Goal: Task Accomplishment & Management: Complete application form

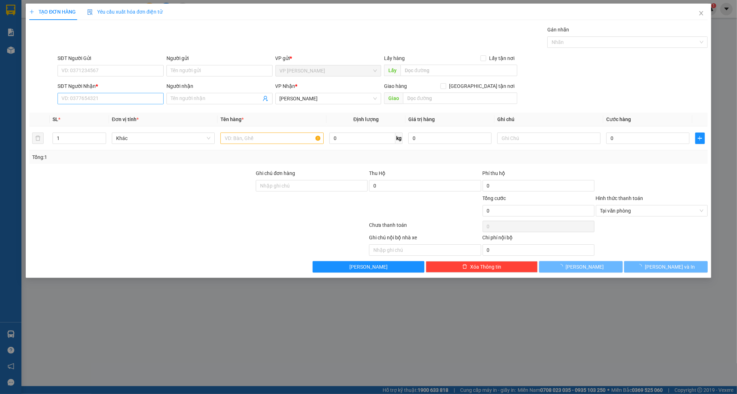
click at [76, 104] on div "SĐT Người Nhận * VD: 0377654321" at bounding box center [110, 94] width 106 height 25
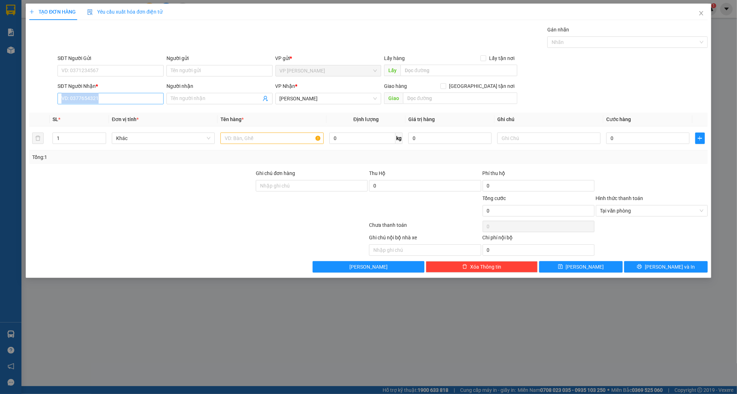
click at [76, 102] on input "SĐT Người Nhận *" at bounding box center [110, 98] width 106 height 11
type input "0349683117"
click at [86, 112] on div "0349683117 - TỚI" at bounding box center [110, 113] width 97 height 8
type input "TỚI"
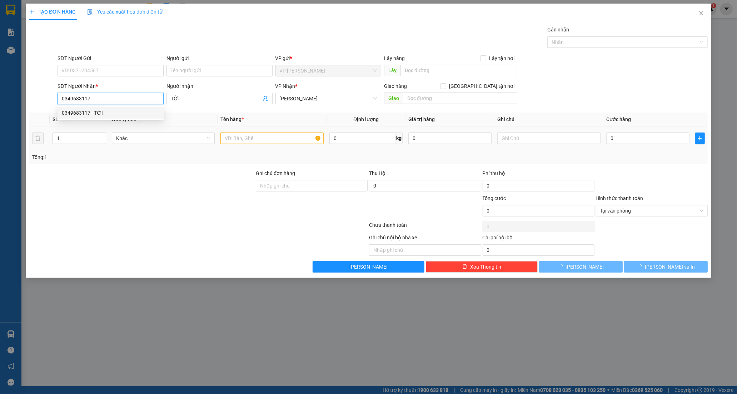
type input "40.000"
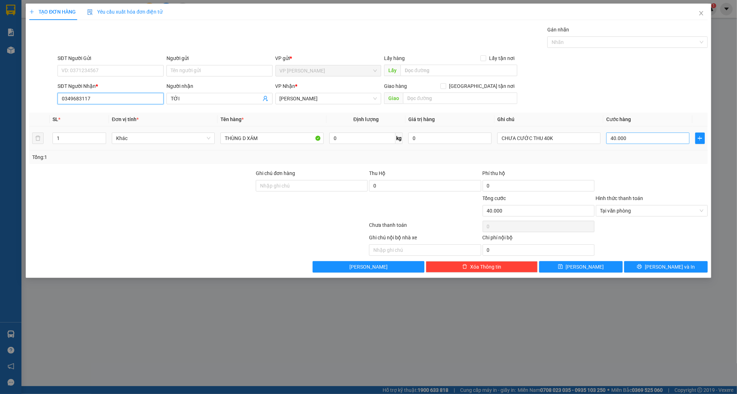
type input "0349683117"
click at [630, 136] on input "40.000" at bounding box center [647, 137] width 83 height 11
type input "0"
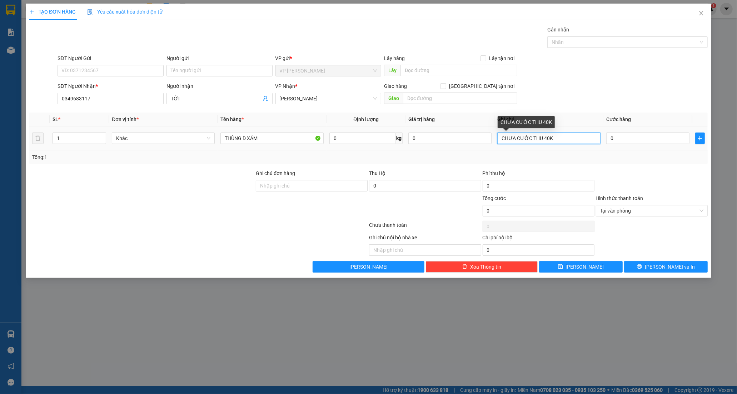
click at [543, 142] on input "CHƯA CƯỚC THU 40K" at bounding box center [548, 137] width 103 height 11
click at [545, 141] on input "CHƯA CƯỚC THU 40K" at bounding box center [548, 137] width 103 height 11
type input "CHƯA CƯỚC THU 80K"
click at [58, 139] on input "1" at bounding box center [79, 138] width 53 height 11
click at [61, 140] on input "1" at bounding box center [79, 138] width 53 height 11
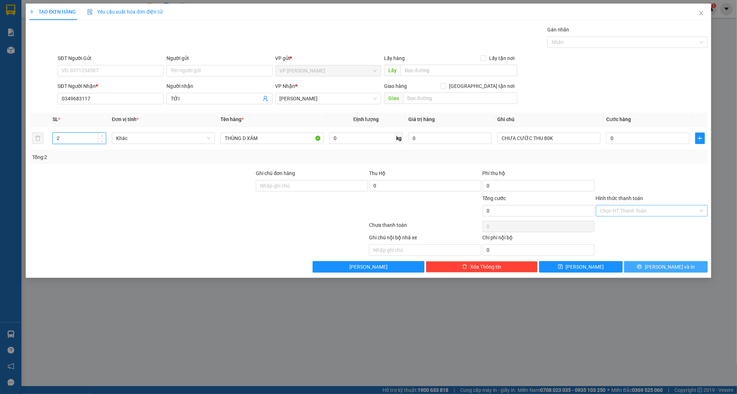
type input "2"
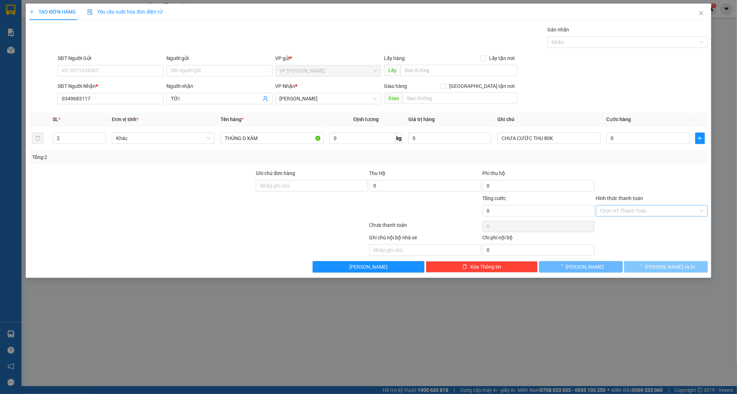
click at [686, 268] on button "[PERSON_NAME] và In" at bounding box center [666, 266] width 84 height 11
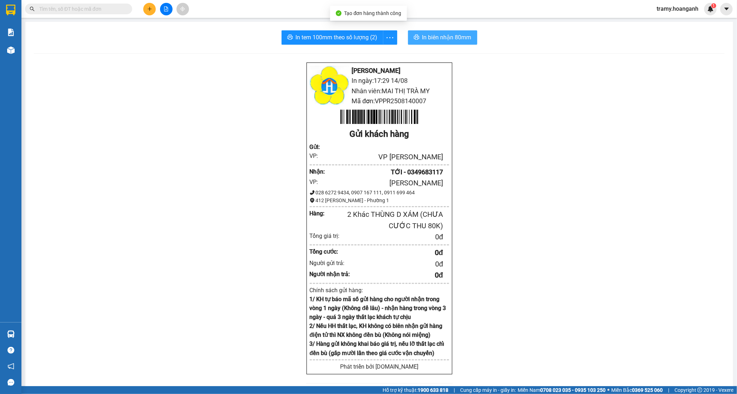
click at [433, 35] on span "In biên nhận 80mm" at bounding box center [446, 37] width 49 height 9
drag, startPoint x: 388, startPoint y: 39, endPoint x: 388, endPoint y: 50, distance: 10.7
click at [388, 41] on icon "more" at bounding box center [389, 37] width 9 height 9
click at [382, 51] on div "In tem 100mm" at bounding box center [373, 53] width 32 height 8
